Goal: Information Seeking & Learning: Learn about a topic

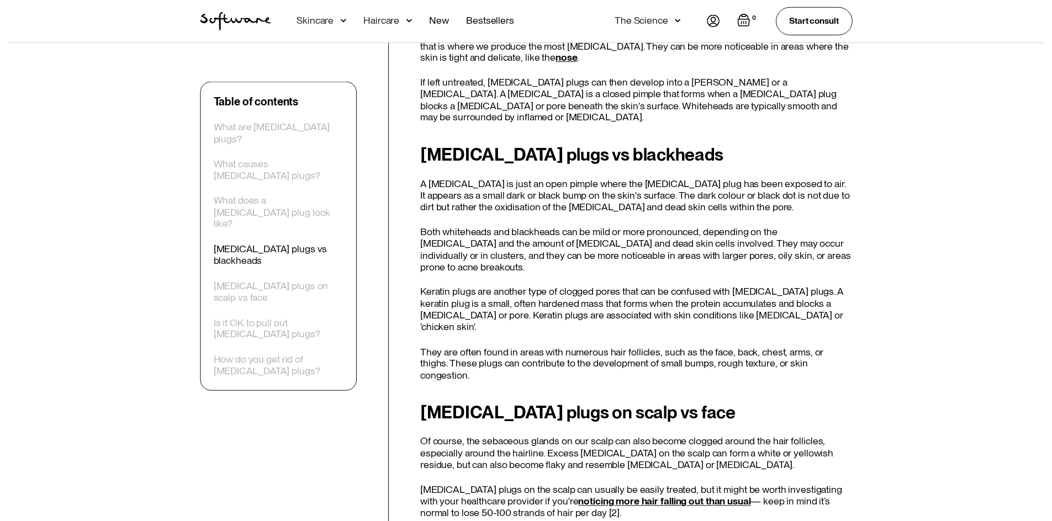
scroll to position [1215, 0]
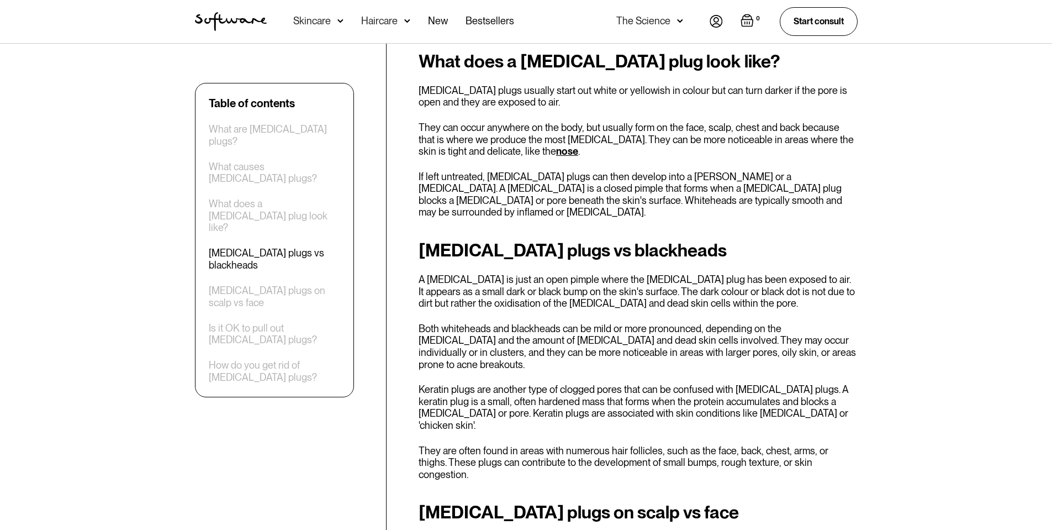
click at [325, 19] on div "Skincare" at bounding box center [312, 20] width 38 height 11
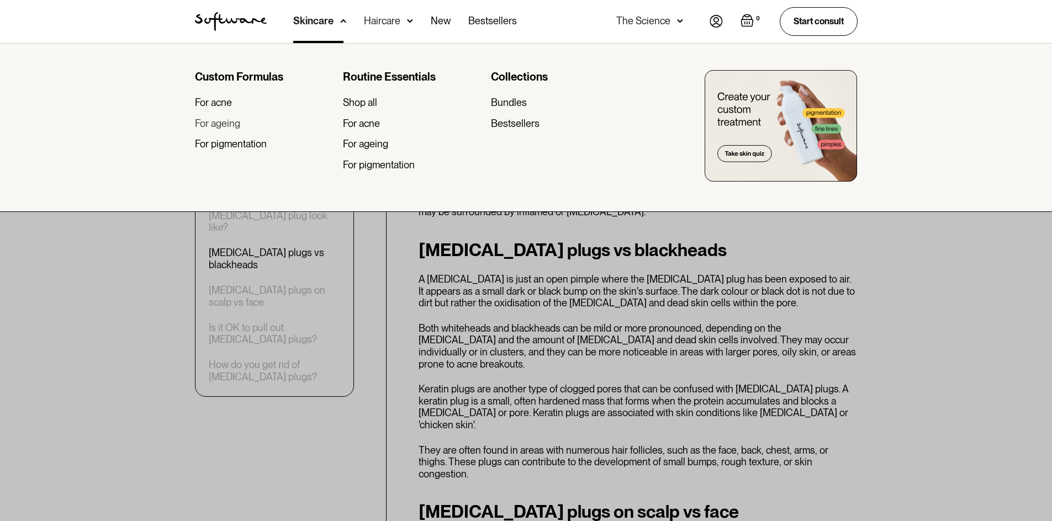
click at [231, 126] on div "For ageing" at bounding box center [217, 124] width 45 height 12
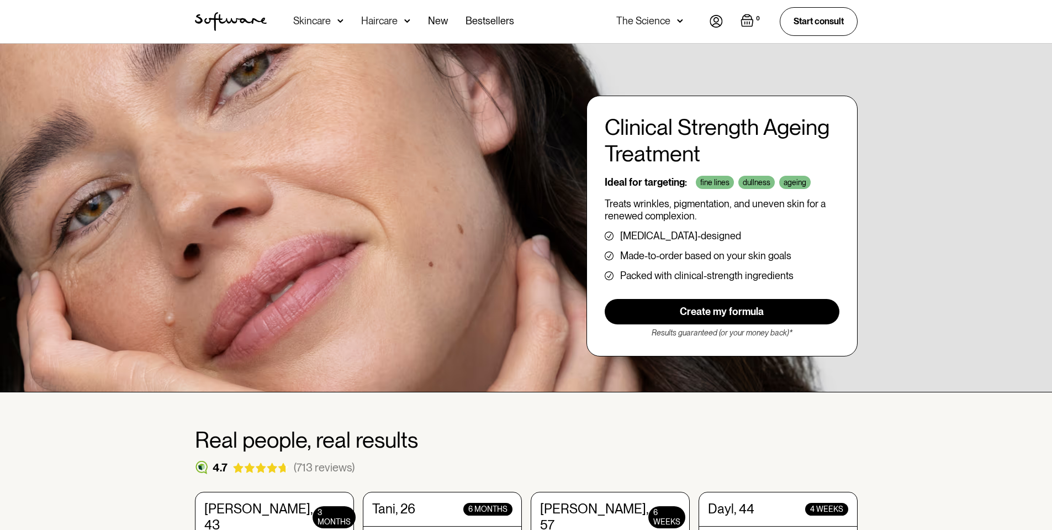
scroll to position [331, 0]
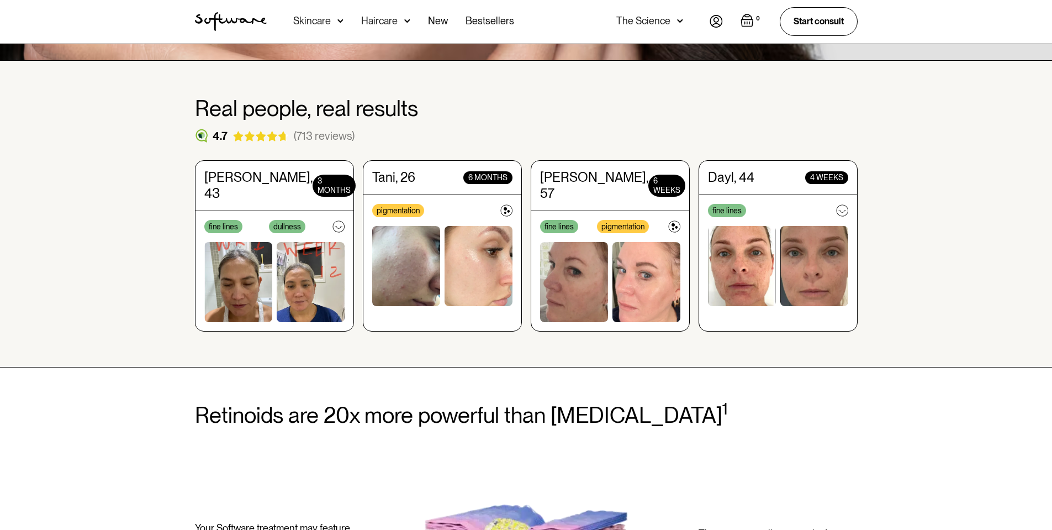
click at [843, 211] on img at bounding box center [842, 210] width 12 height 12
click at [847, 205] on img at bounding box center [842, 210] width 12 height 12
click at [780, 284] on img at bounding box center [814, 266] width 68 height 80
click at [771, 282] on img at bounding box center [742, 266] width 68 height 80
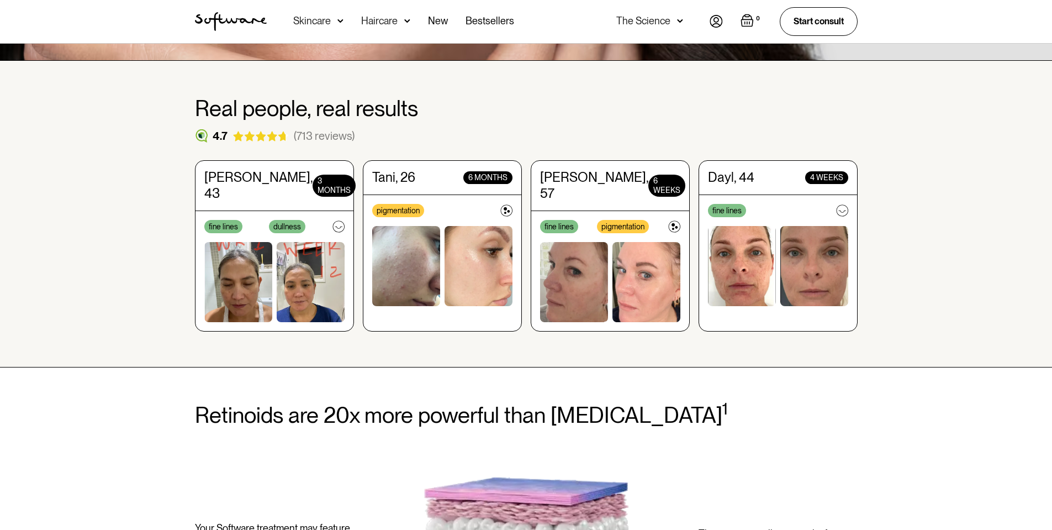
click at [823, 167] on div "Dayl, 44 4 weeks fine lines" at bounding box center [778, 245] width 159 height 171
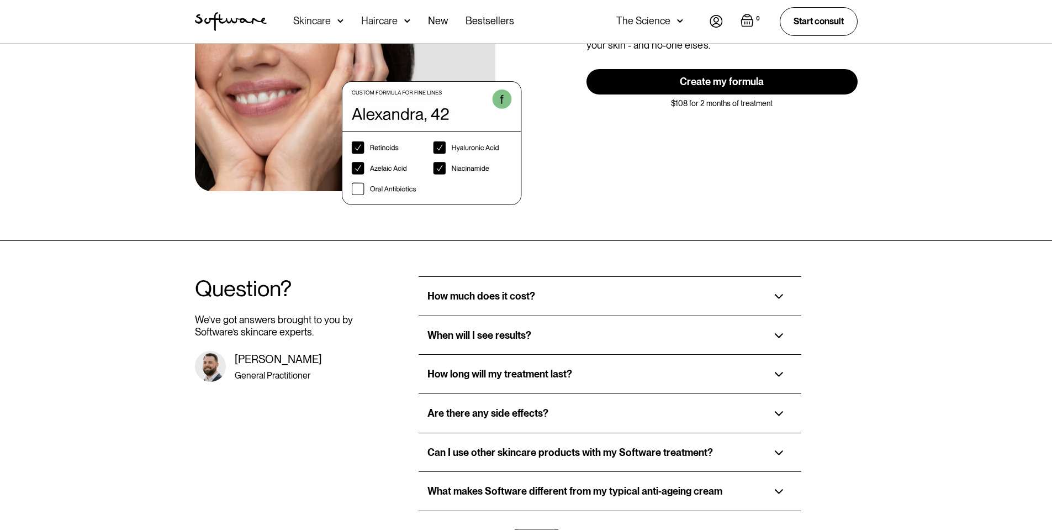
scroll to position [2320, 0]
